Goal: Task Accomplishment & Management: Manage account settings

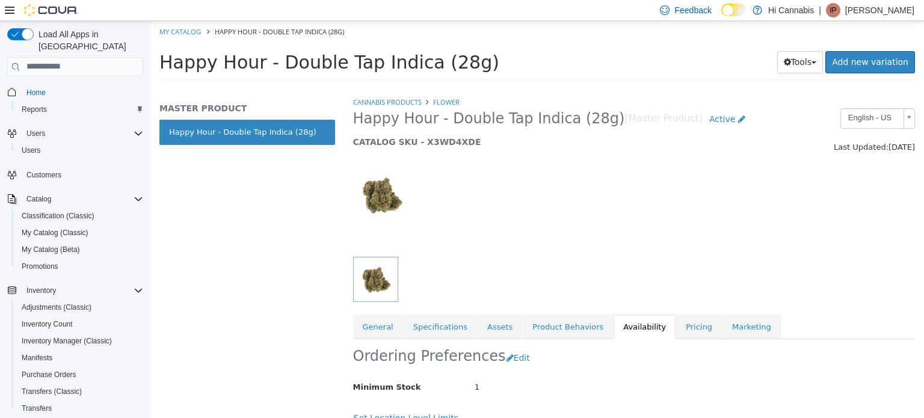
scroll to position [143, 0]
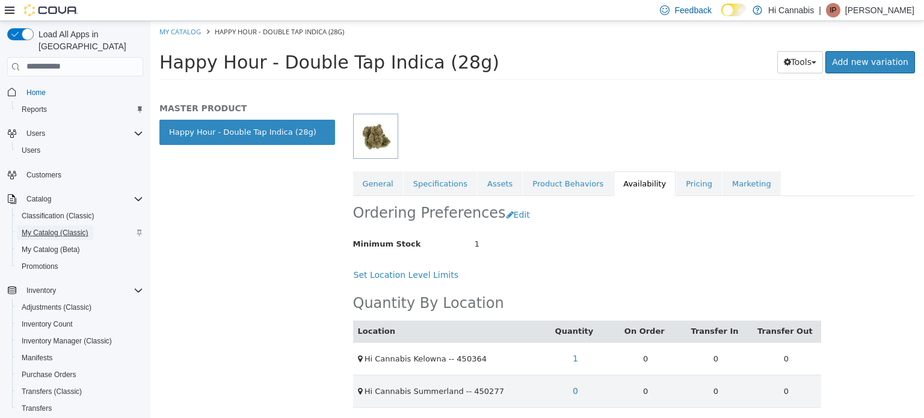
click at [49, 228] on span "My Catalog (Classic)" at bounding box center [55, 233] width 67 height 10
click at [190, 26] on link "My Catalog" at bounding box center [180, 30] width 42 height 9
select select "**********"
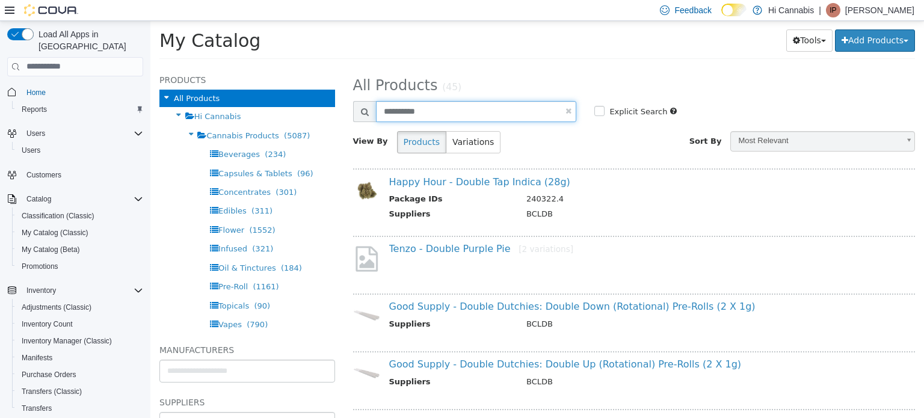
click at [451, 105] on input "**********" at bounding box center [476, 111] width 201 height 21
type input "*******"
select select "**********"
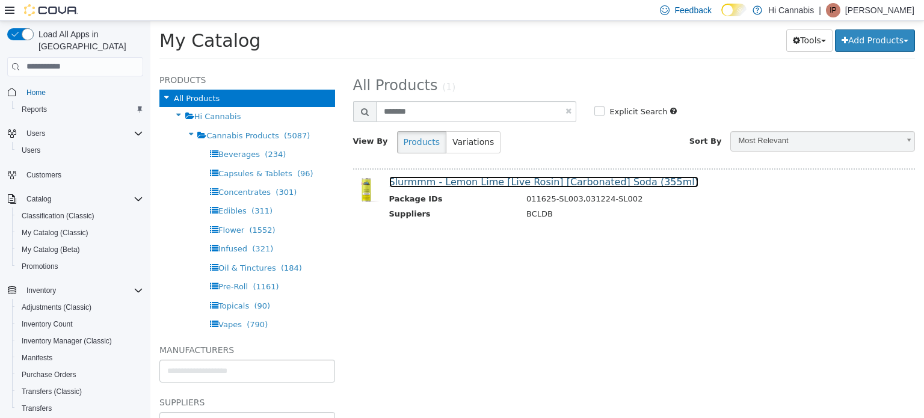
click at [493, 181] on link "Slurmmm - Lemon Lime [Live Rosin] [Carbonated] Soda (355ml)" at bounding box center [543, 181] width 309 height 11
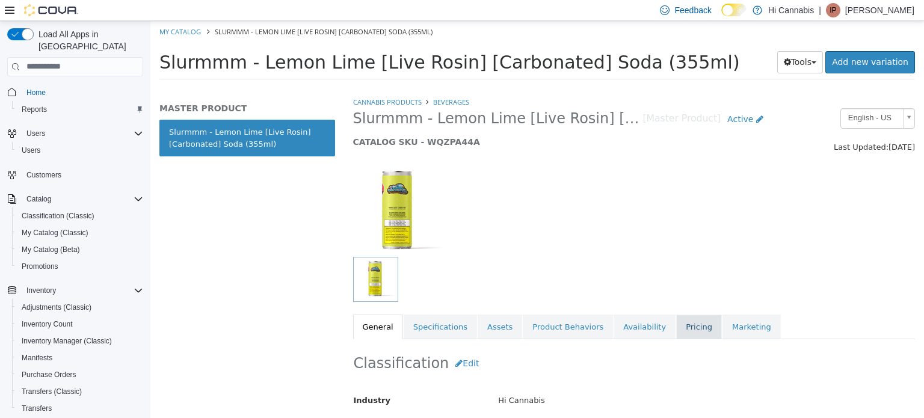
click at [676, 324] on link "Pricing" at bounding box center [699, 326] width 46 height 25
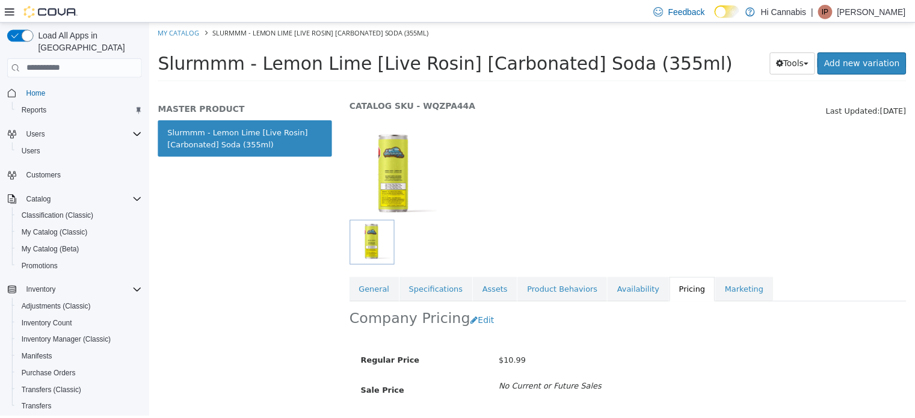
scroll to position [108, 0]
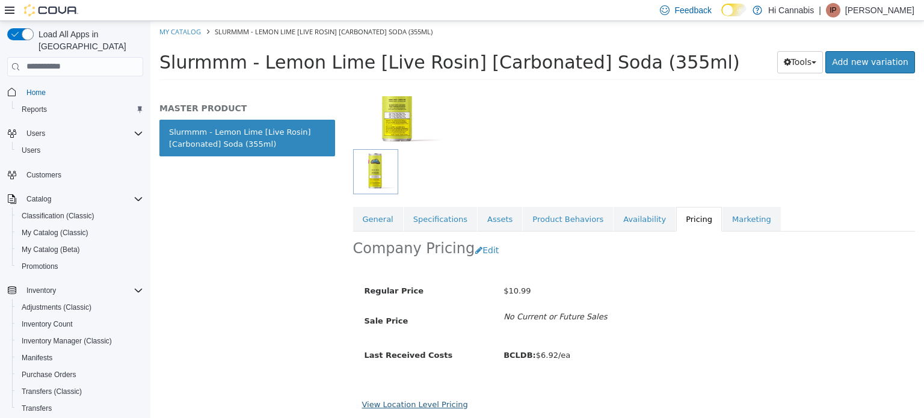
click at [426, 401] on link "View Location Level Pricing" at bounding box center [415, 404] width 106 height 9
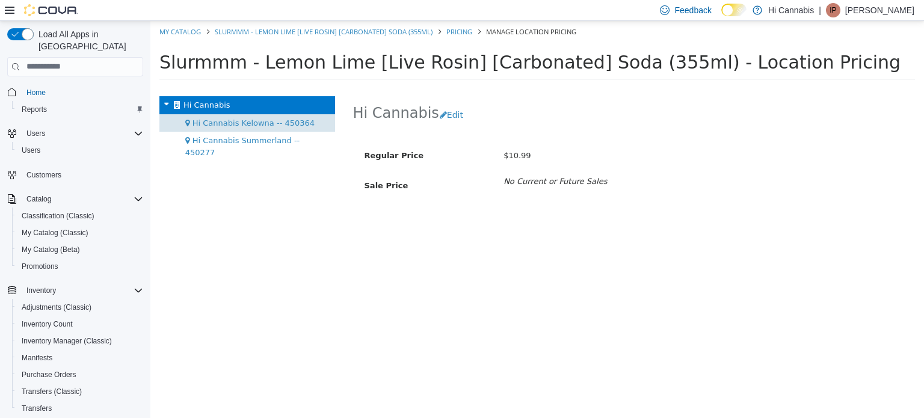
click at [280, 124] on span "Hi Cannabis Kelowna -- 450364" at bounding box center [254, 122] width 122 height 9
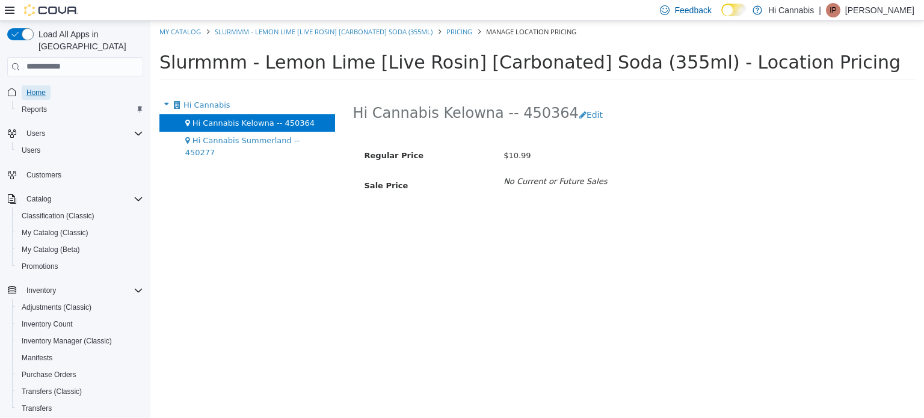
click at [38, 88] on span "Home" at bounding box center [35, 93] width 19 height 10
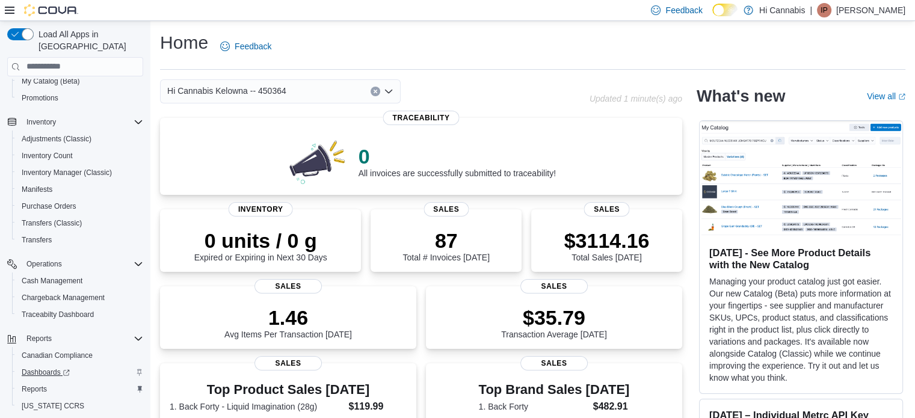
scroll to position [188, 0]
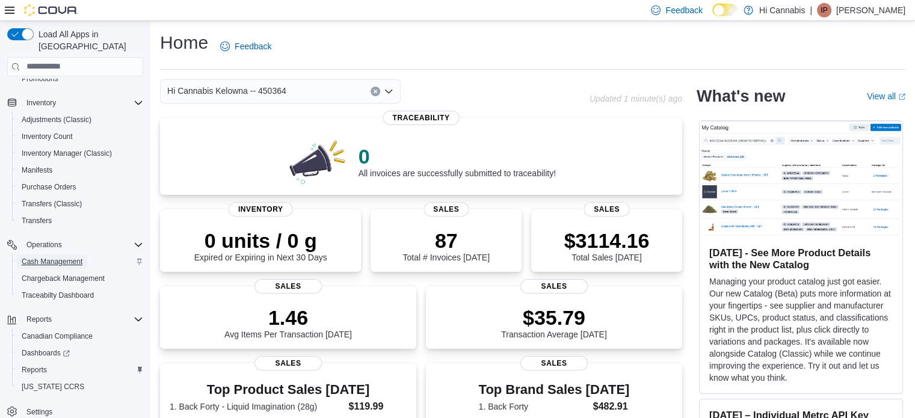
click at [58, 257] on span "Cash Management" at bounding box center [52, 262] width 61 height 10
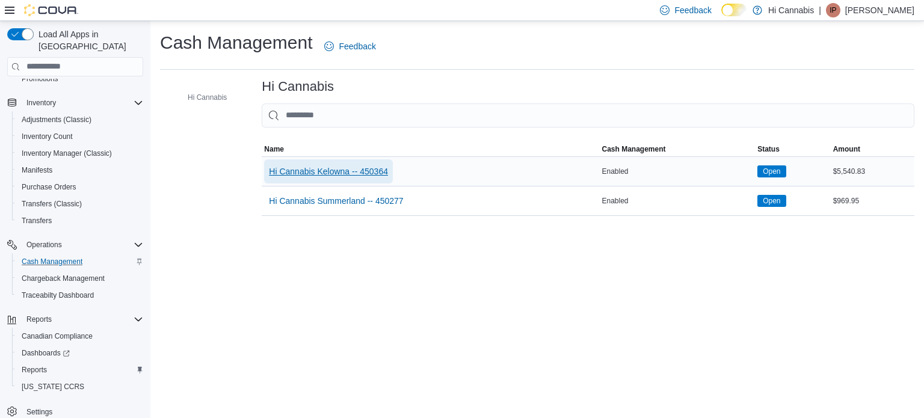
click at [359, 167] on span "Hi Cannabis Kelowna -- 450364" at bounding box center [328, 172] width 119 height 12
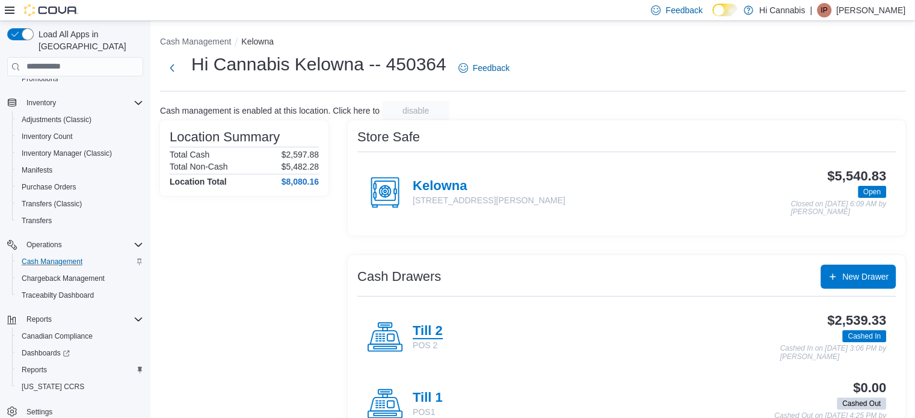
click at [433, 330] on h4 "Till 2" at bounding box center [428, 332] width 30 height 16
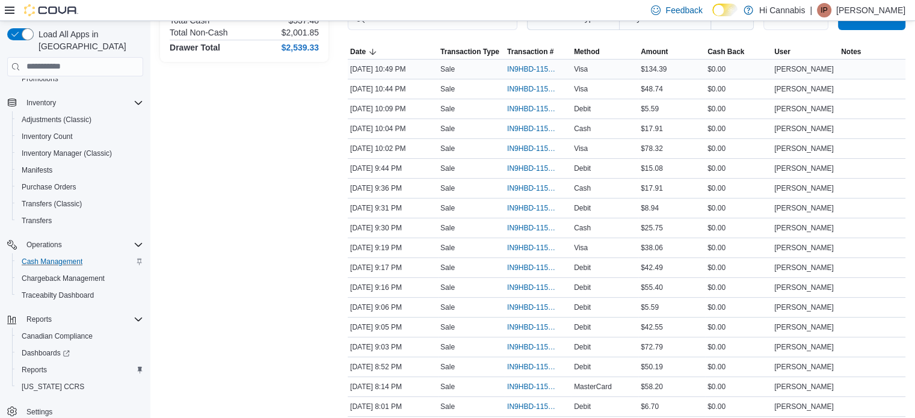
scroll to position [241, 0]
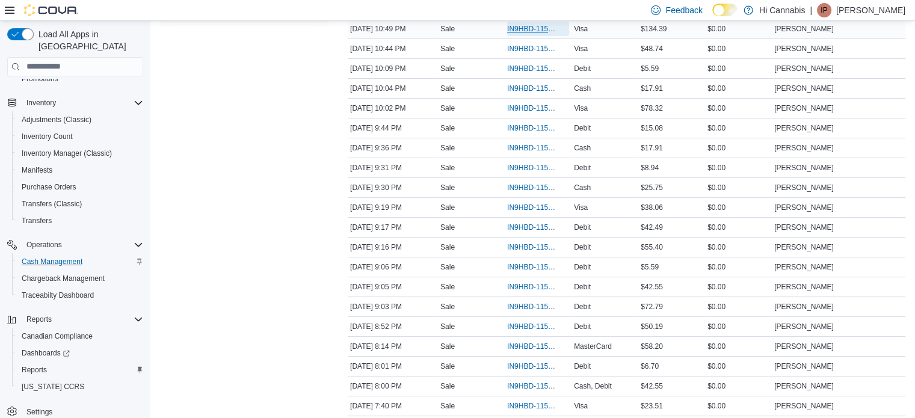
click at [524, 26] on span "IN9HBD-115105" at bounding box center [532, 29] width 50 height 10
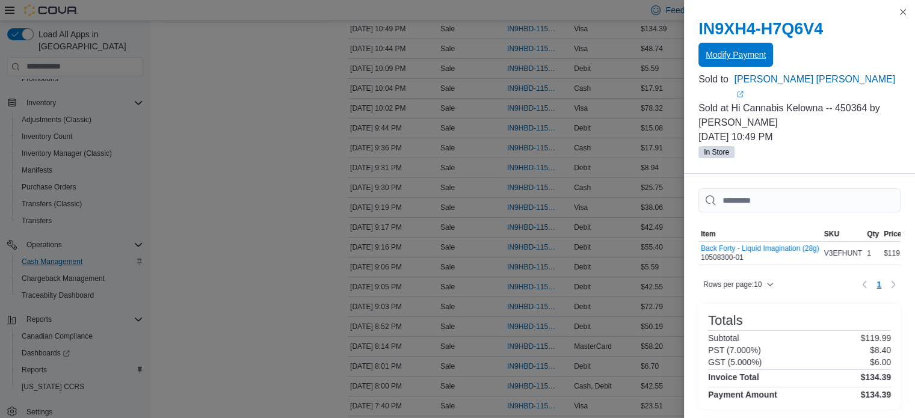
click at [750, 58] on span "Modify Payment" at bounding box center [736, 55] width 60 height 12
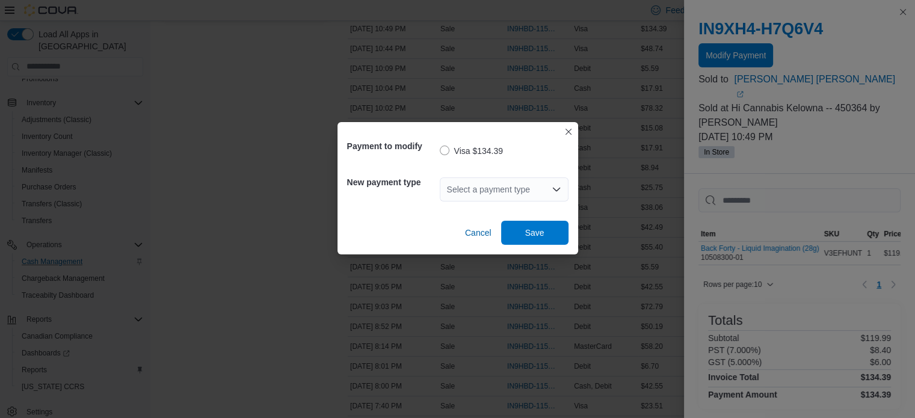
click at [508, 194] on div "Select a payment type" at bounding box center [504, 190] width 129 height 24
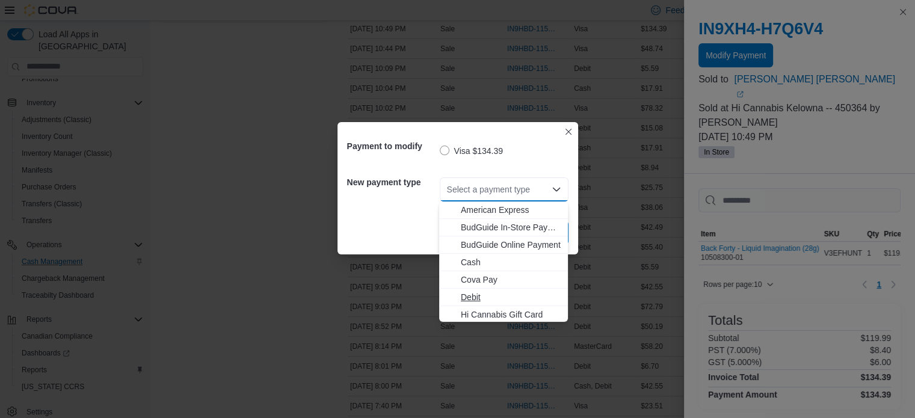
click at [478, 295] on span "Debit" at bounding box center [511, 297] width 100 height 12
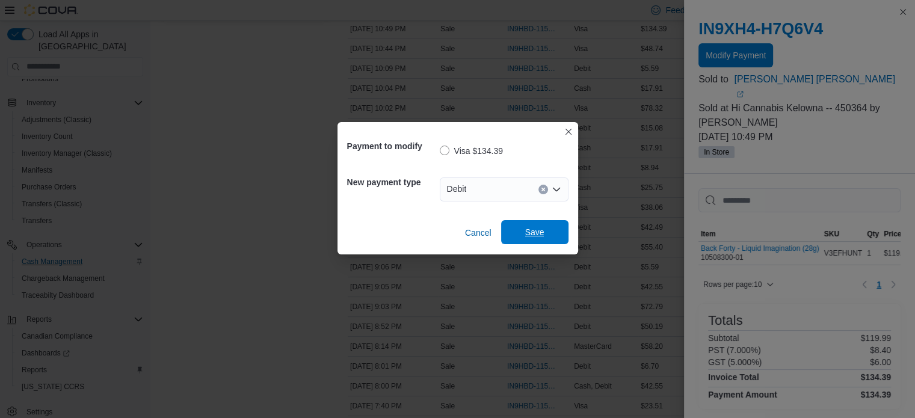
click at [536, 225] on span "Save" at bounding box center [535, 232] width 53 height 24
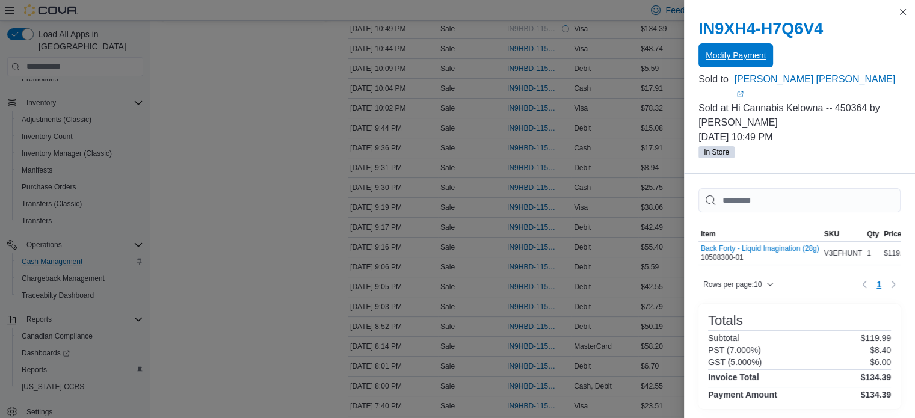
scroll to position [0, 0]
click at [907, 12] on button "Close this dialog" at bounding box center [903, 11] width 14 height 14
click at [905, 11] on button "Close this dialog" at bounding box center [903, 12] width 14 height 14
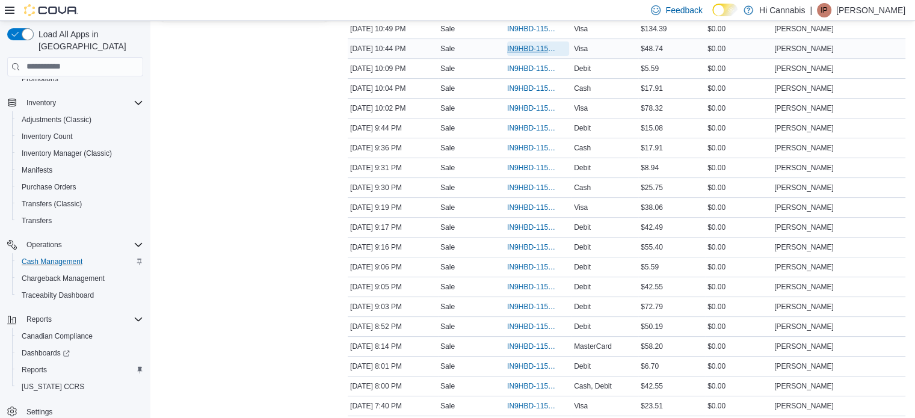
click at [534, 44] on span "IN9HBD-115104" at bounding box center [532, 49] width 50 height 10
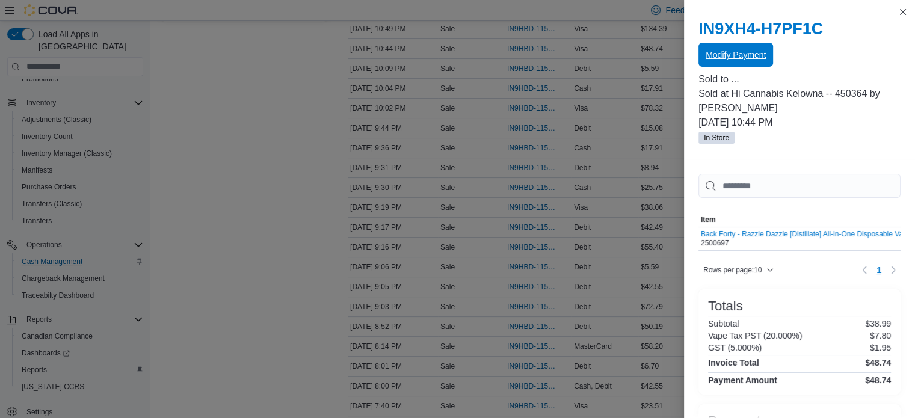
click at [727, 62] on span "Modify Payment" at bounding box center [736, 55] width 60 height 24
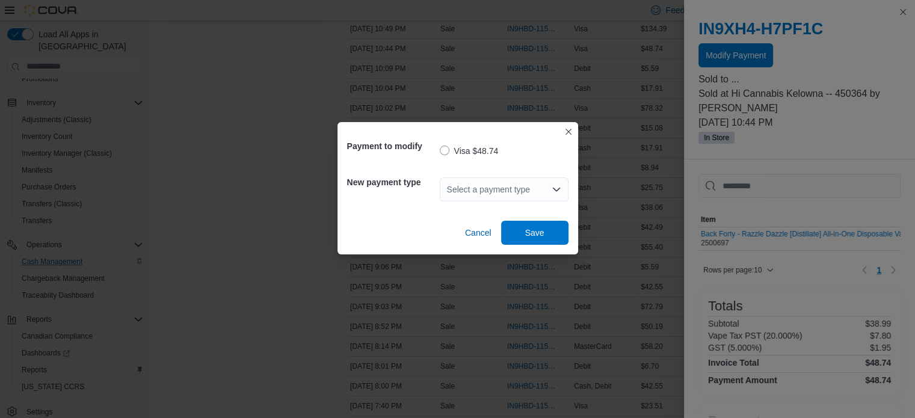
click at [515, 187] on div "Select a payment type" at bounding box center [504, 190] width 129 height 24
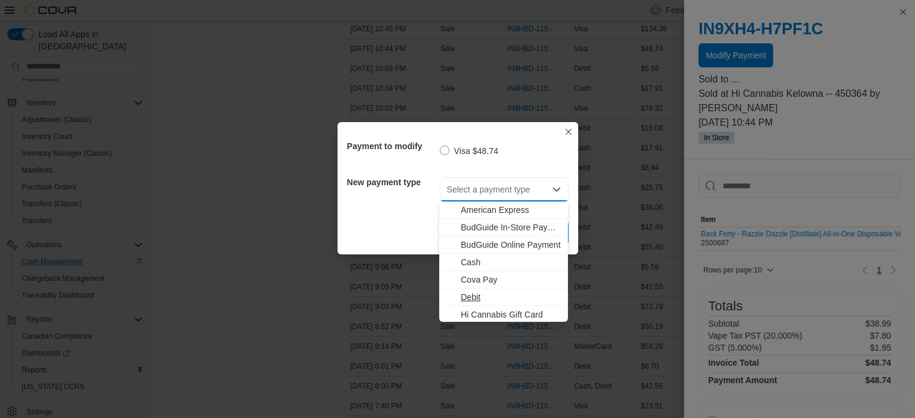
click at [479, 298] on span "Debit" at bounding box center [511, 297] width 100 height 12
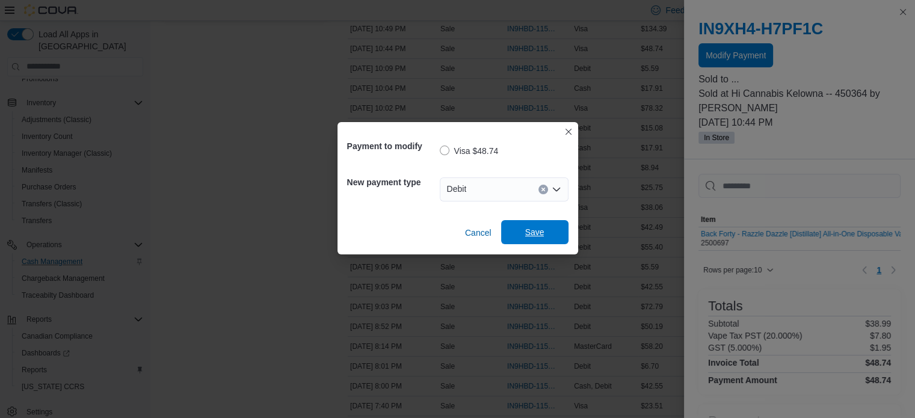
click at [543, 225] on span "Save" at bounding box center [535, 232] width 53 height 24
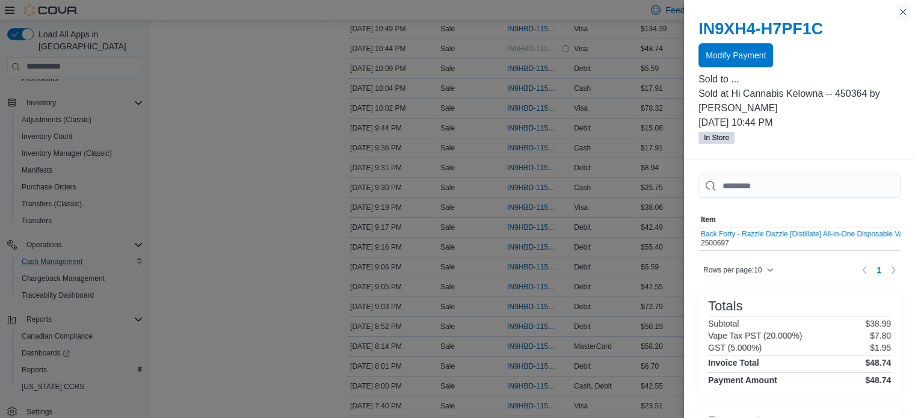
click at [906, 7] on button "Close this dialog" at bounding box center [903, 12] width 14 height 14
click at [907, 6] on button "Close this dialog" at bounding box center [903, 12] width 14 height 14
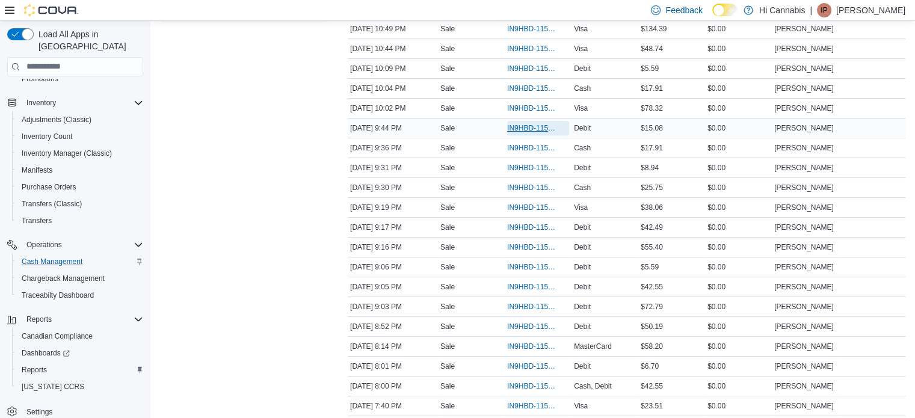
click at [542, 126] on span "IN9HBD-115099" at bounding box center [532, 128] width 50 height 10
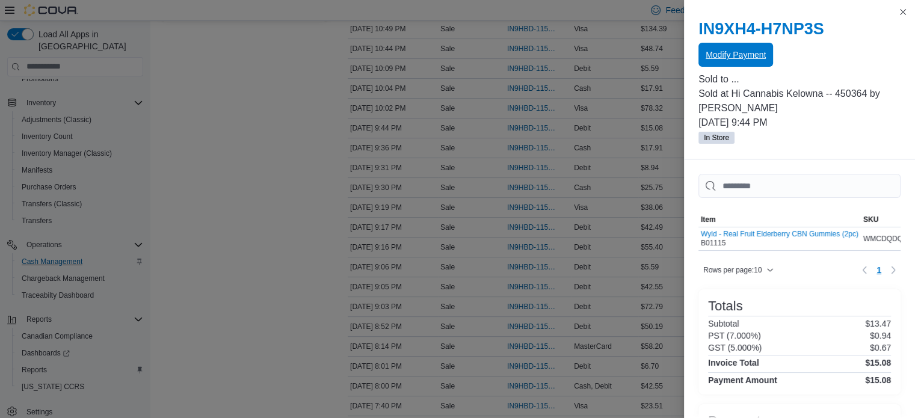
click at [726, 61] on span "Modify Payment" at bounding box center [736, 55] width 60 height 24
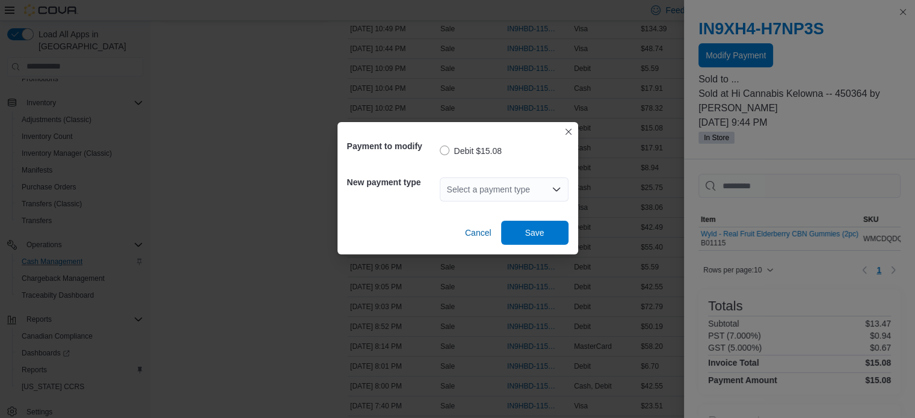
click at [530, 188] on div "Select a payment type" at bounding box center [504, 190] width 129 height 24
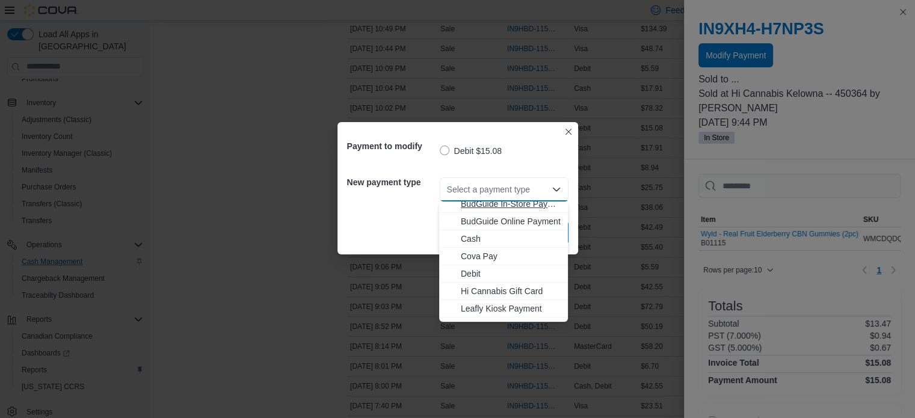
scroll to position [106, 0]
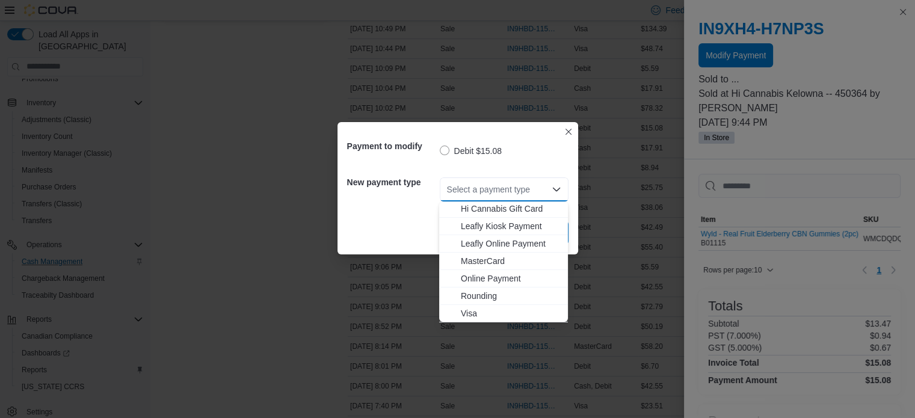
click at [497, 259] on span "MasterCard" at bounding box center [511, 261] width 100 height 12
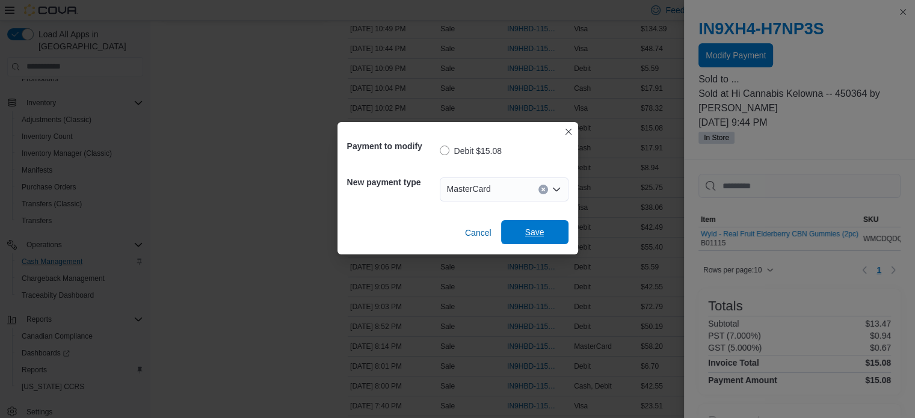
click at [535, 239] on span "Save" at bounding box center [535, 232] width 53 height 24
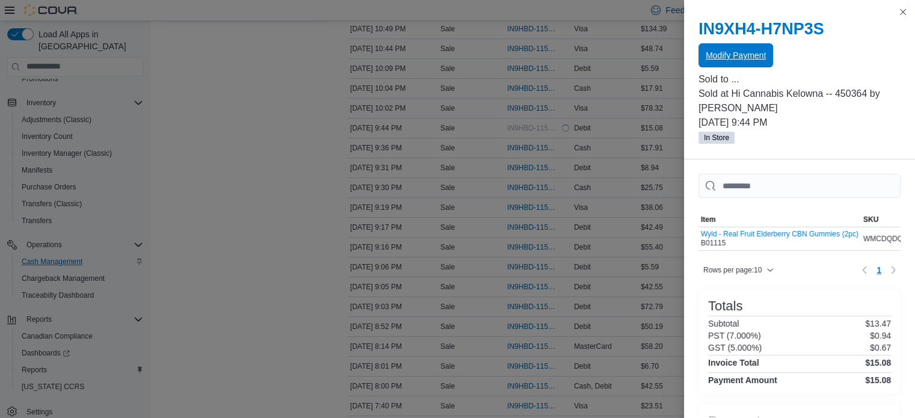
scroll to position [0, 0]
click at [901, 8] on button "Close this dialog" at bounding box center [903, 11] width 14 height 14
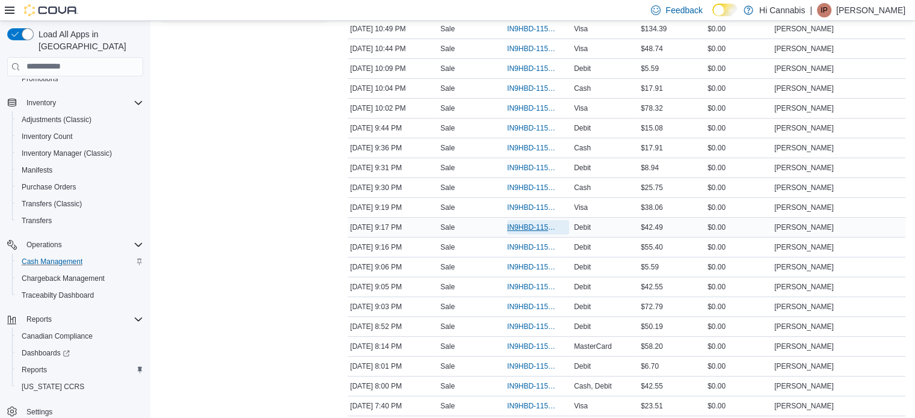
click at [520, 224] on span "IN9HBD-115094" at bounding box center [532, 228] width 50 height 10
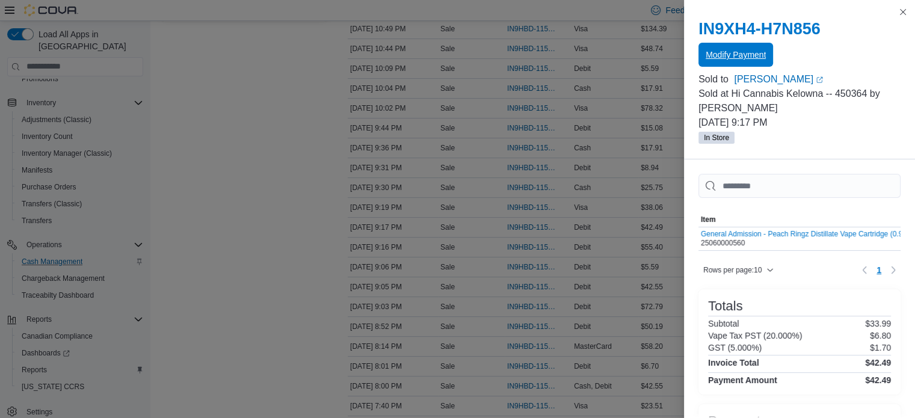
click at [741, 57] on span "Modify Payment" at bounding box center [736, 55] width 60 height 12
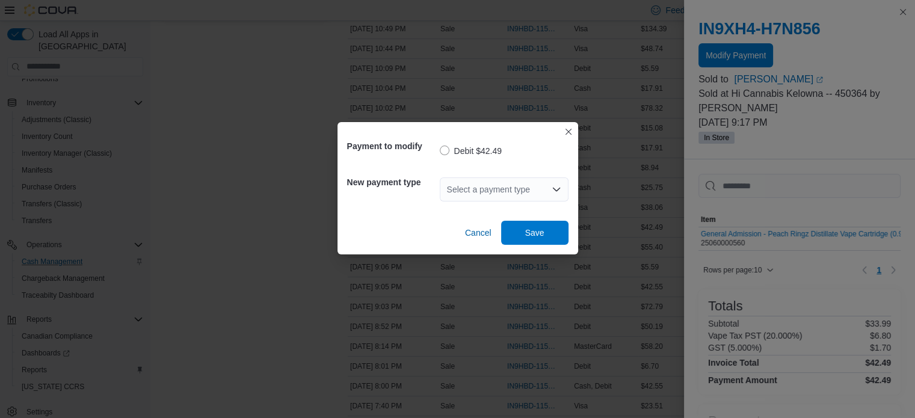
click at [486, 194] on div "Select a payment type" at bounding box center [504, 190] width 129 height 24
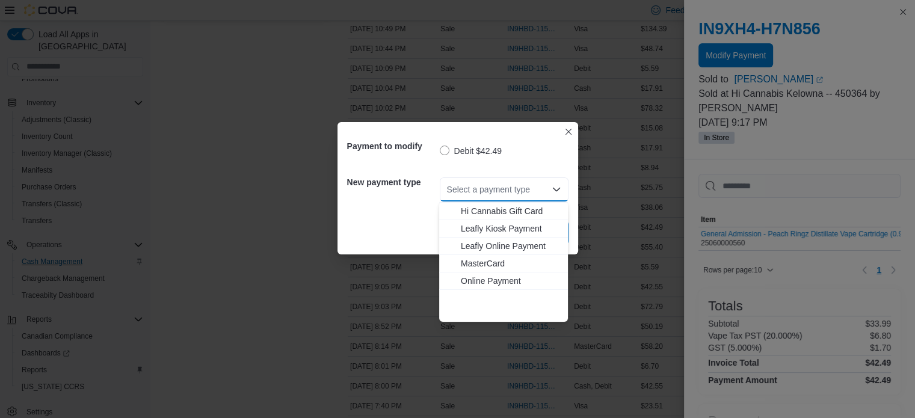
scroll to position [106, 0]
click at [476, 308] on span "Visa" at bounding box center [511, 314] width 100 height 12
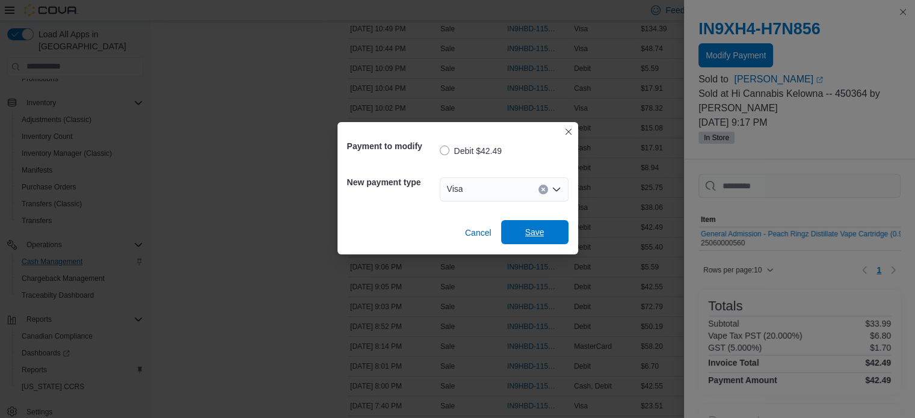
drag, startPoint x: 527, startPoint y: 241, endPoint x: 554, endPoint y: 238, distance: 27.2
click at [527, 241] on span "Save" at bounding box center [535, 232] width 53 height 24
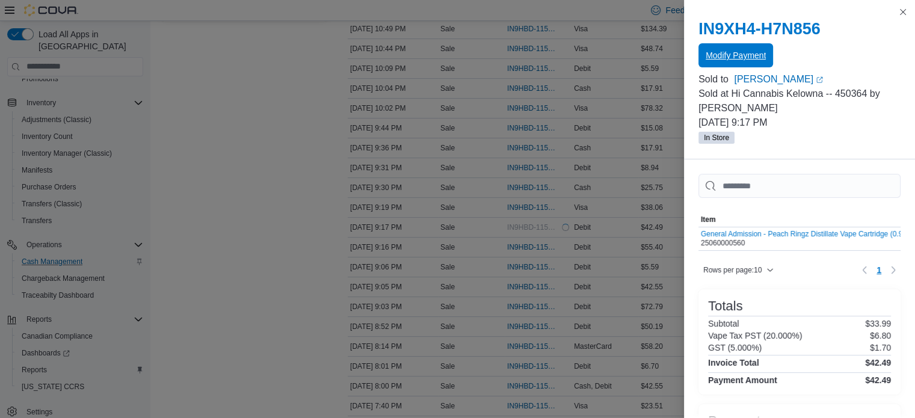
scroll to position [0, 0]
click at [900, 8] on button "Close this dialog" at bounding box center [903, 11] width 14 height 14
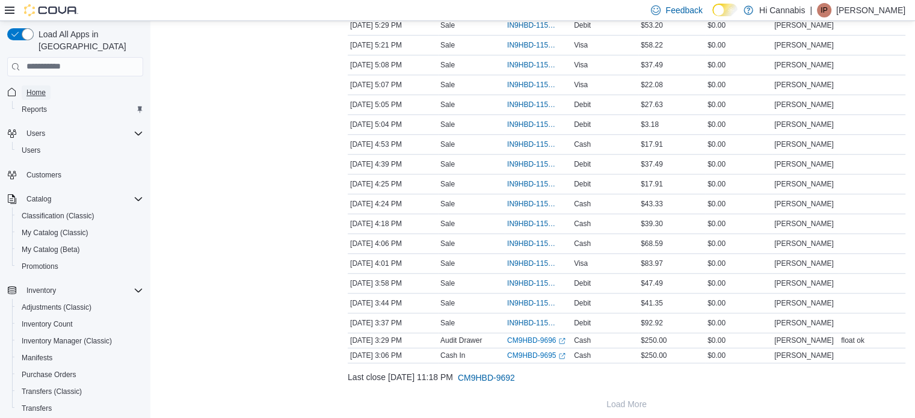
click at [37, 88] on span "Home" at bounding box center [35, 93] width 19 height 10
